Goal: Check status: Check status

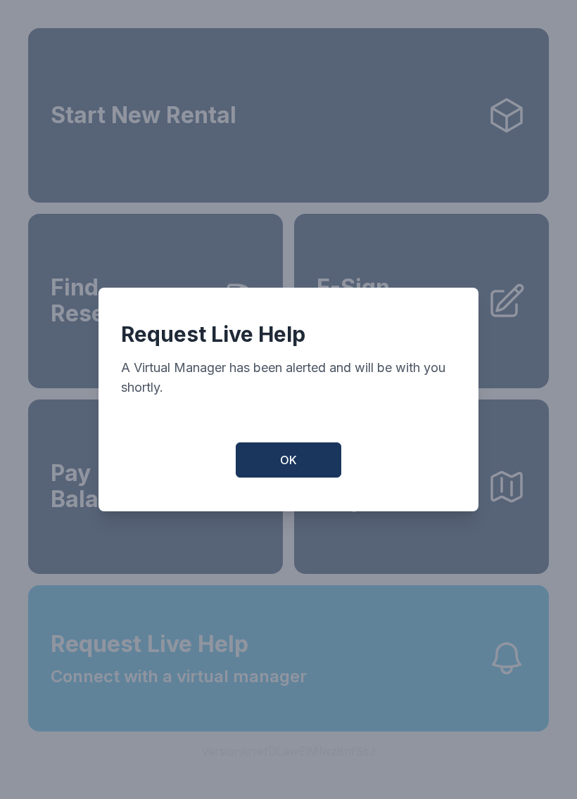
click at [270, 468] on button "OK" at bounding box center [289, 460] width 106 height 35
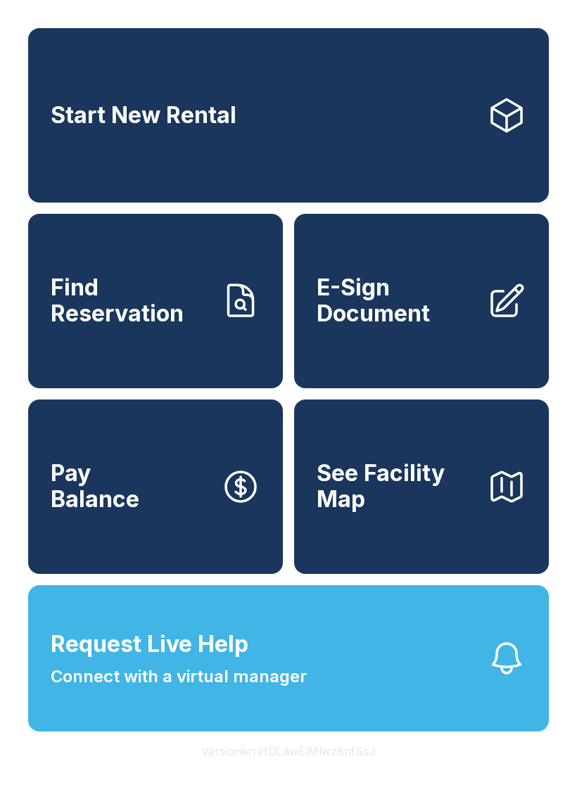
click at [136, 326] on span "Find Reservation" at bounding box center [130, 300] width 159 height 51
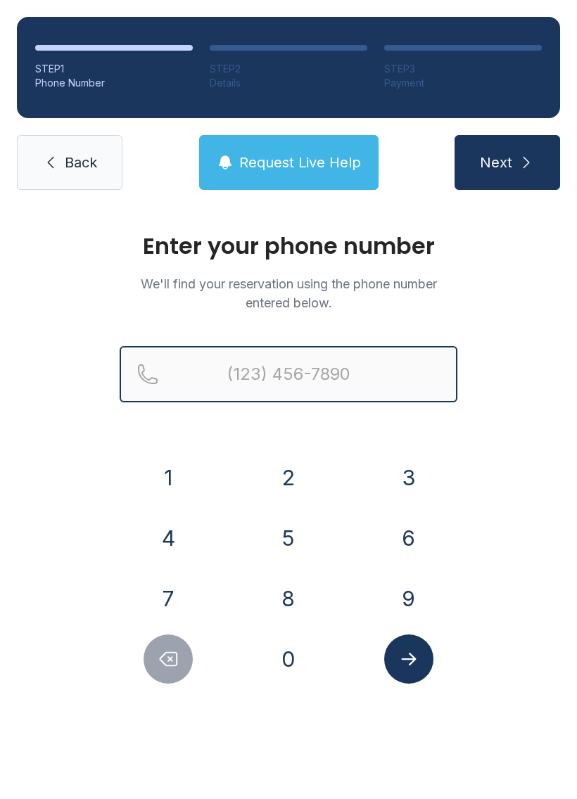
click at [310, 368] on input "Reservation phone number" at bounding box center [289, 374] width 338 height 56
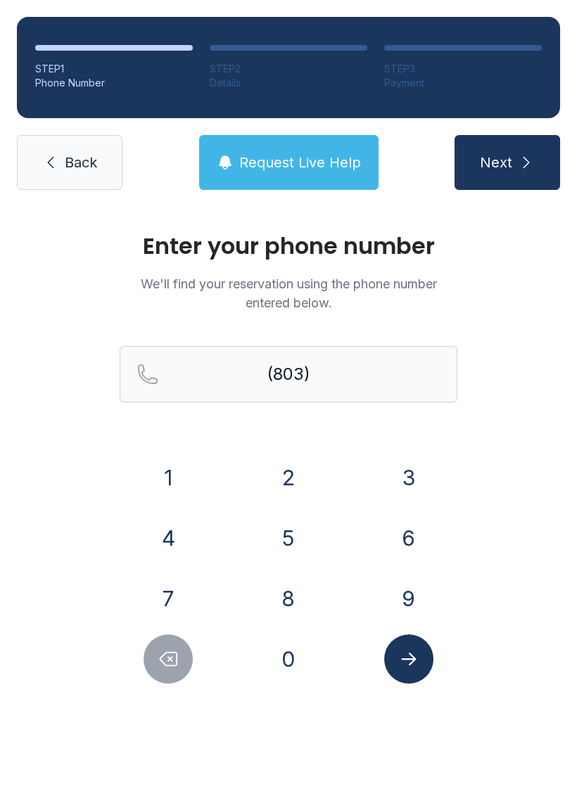
click at [292, 539] on button "5" at bounding box center [288, 538] width 49 height 49
click at [291, 538] on button "5" at bounding box center [288, 538] width 49 height 49
click at [298, 490] on button "2" at bounding box center [288, 477] width 49 height 49
click at [407, 528] on button "6" at bounding box center [408, 538] width 49 height 49
click at [169, 592] on button "7" at bounding box center [168, 598] width 49 height 49
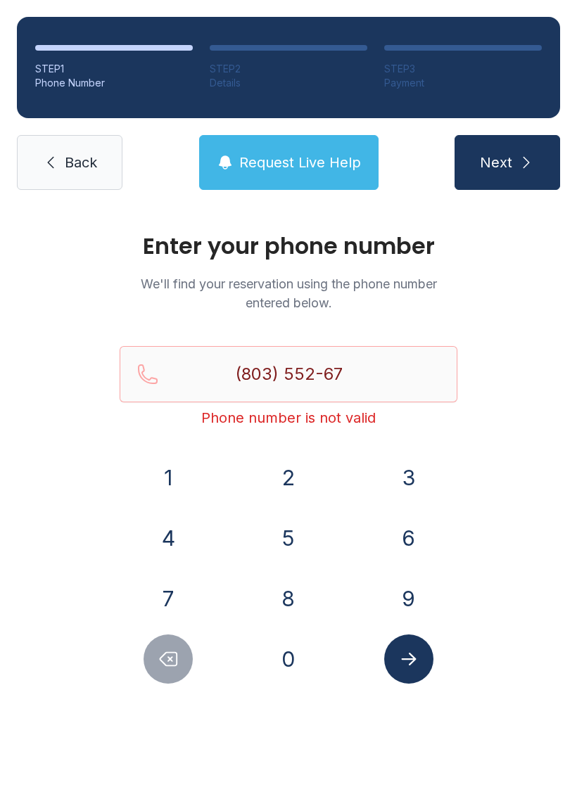
click at [400, 540] on button "6" at bounding box center [408, 538] width 49 height 49
click at [289, 483] on button "2" at bounding box center [288, 477] width 49 height 49
click at [413, 656] on icon "Submit lookup form" at bounding box center [408, 659] width 21 height 21
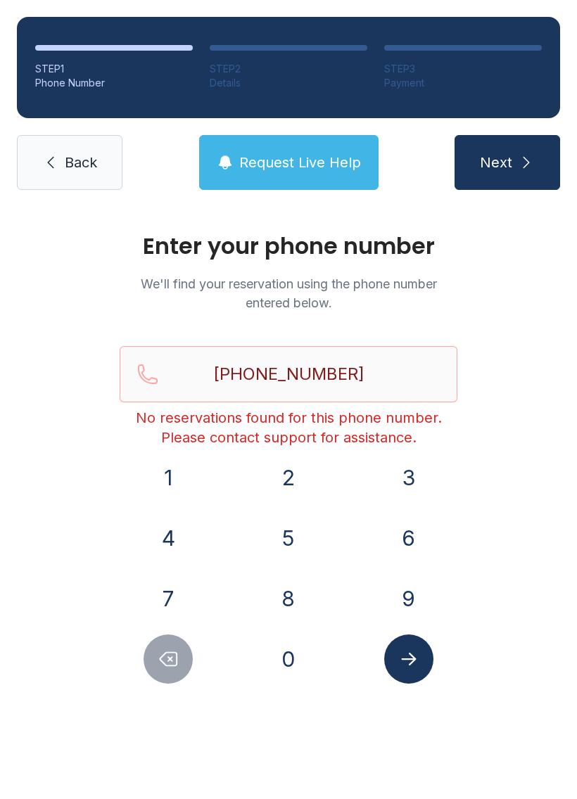
click at [509, 156] on span "Next" at bounding box center [496, 163] width 32 height 20
click at [365, 374] on input "[PHONE_NUMBER]" at bounding box center [289, 374] width 338 height 56
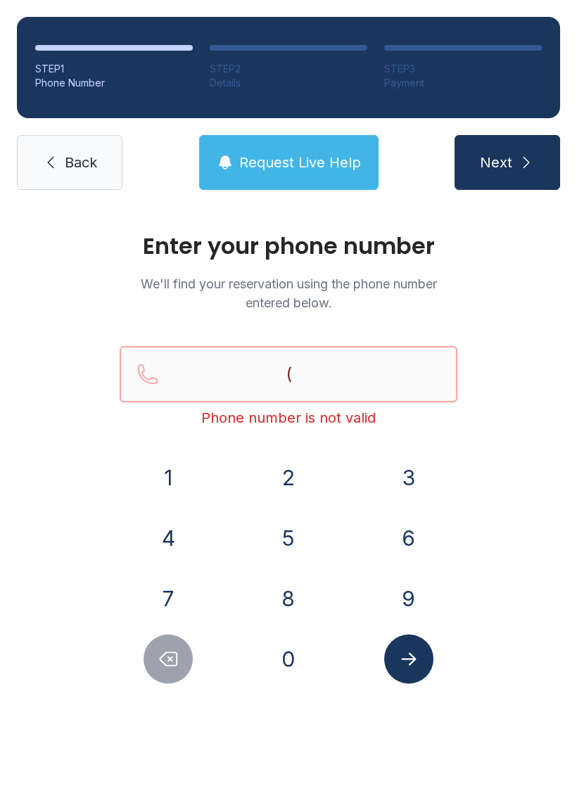
type input "("
